Goal: Check status

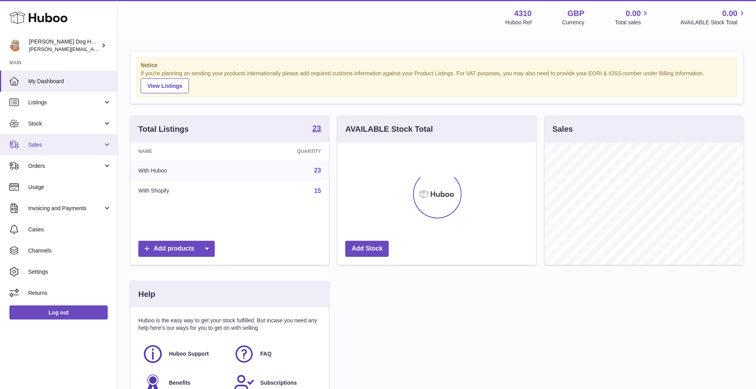
scroll to position [122, 198]
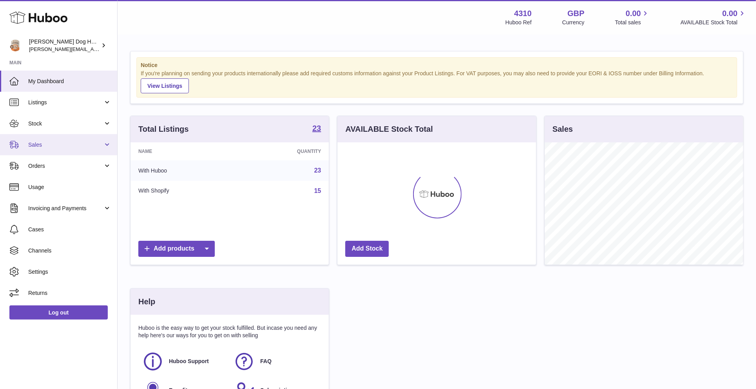
click at [71, 143] on span "Sales" at bounding box center [65, 144] width 75 height 7
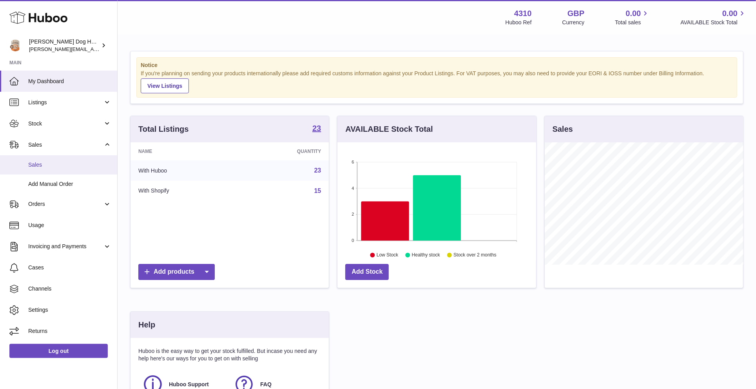
click at [71, 166] on span "Sales" at bounding box center [69, 164] width 83 height 7
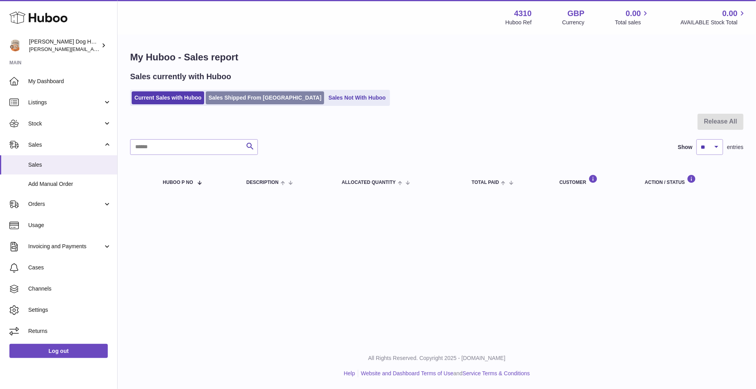
click at [252, 93] on link "Sales Shipped From [GEOGRAPHIC_DATA]" at bounding box center [265, 97] width 118 height 13
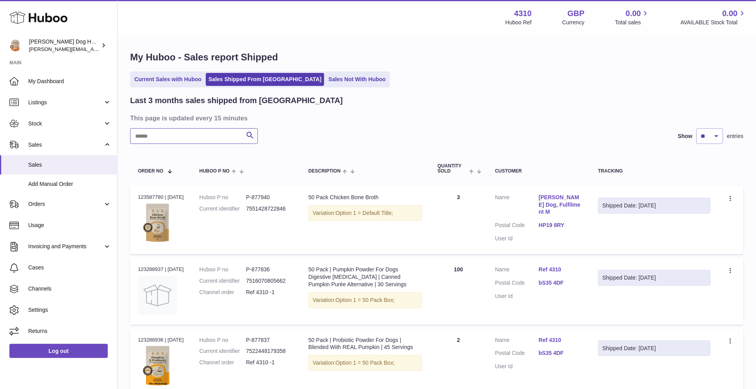
click at [218, 133] on input "text" at bounding box center [194, 136] width 128 height 16
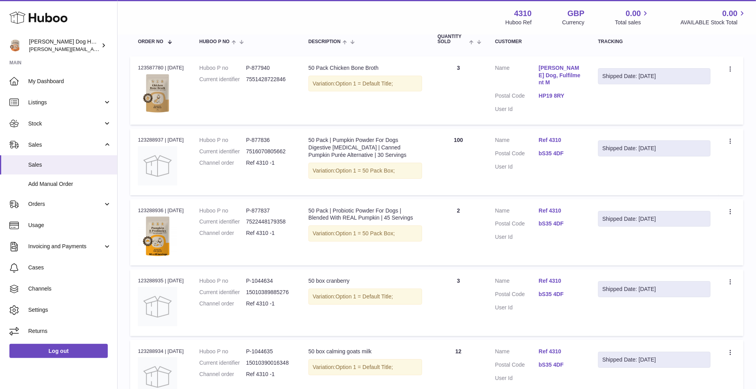
scroll to position [122, 0]
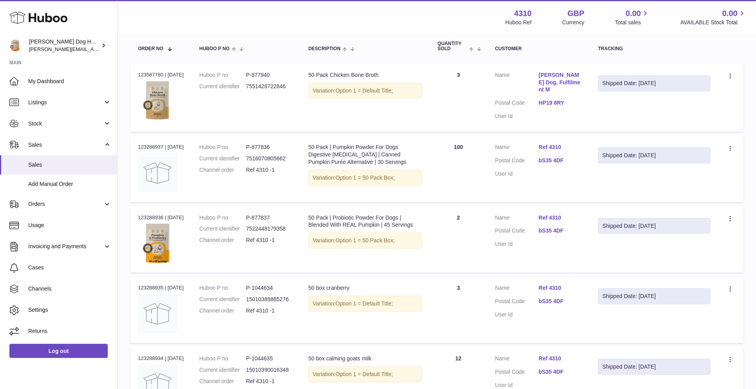
click at [552, 80] on link "[PERSON_NAME] Dog, Fulfilment M" at bounding box center [561, 82] width 44 height 22
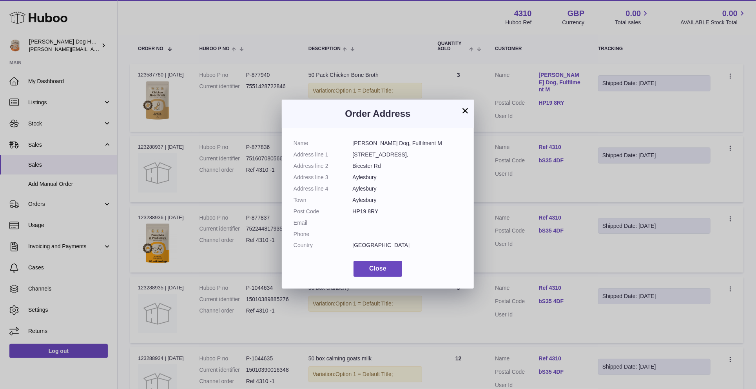
click at [469, 111] on button "×" at bounding box center [465, 110] width 9 height 9
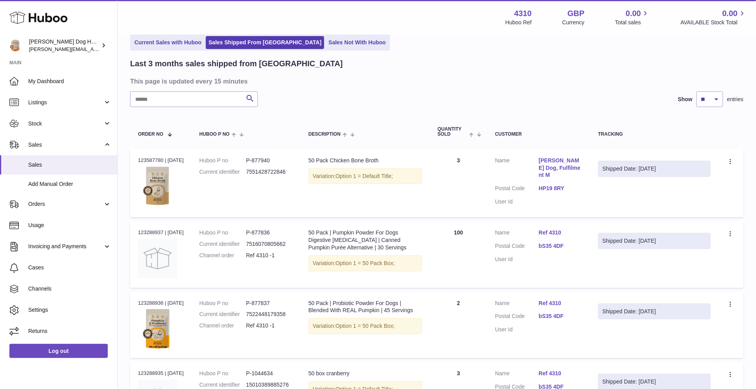
scroll to position [34, 0]
